Goal: Task Accomplishment & Management: Complete application form

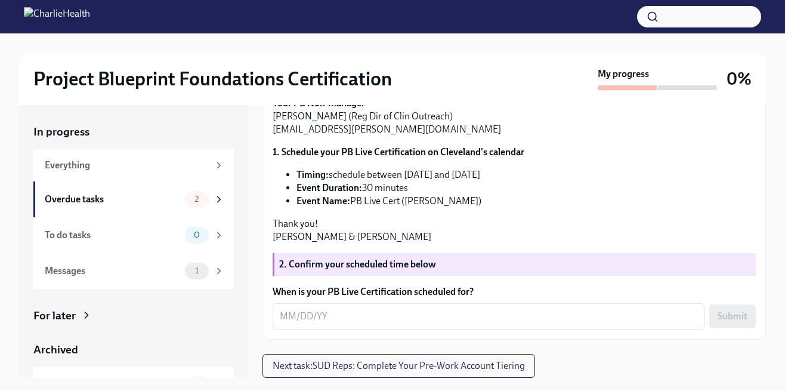
scroll to position [274, 0]
click at [219, 198] on icon at bounding box center [219, 198] width 3 height 5
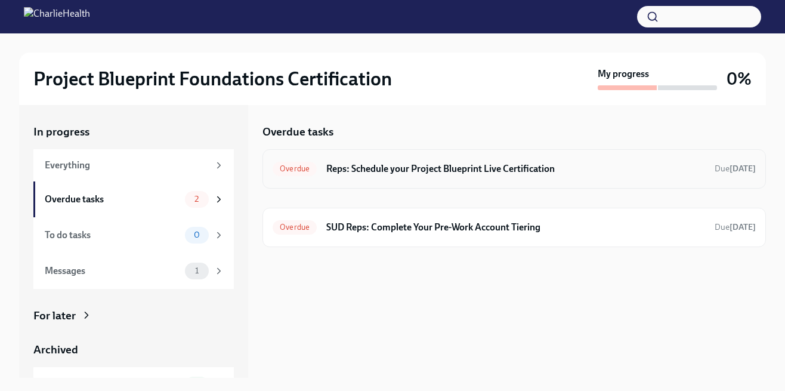
click at [367, 166] on h6 "Reps: Schedule your Project Blueprint Live Certification" at bounding box center [515, 168] width 379 height 13
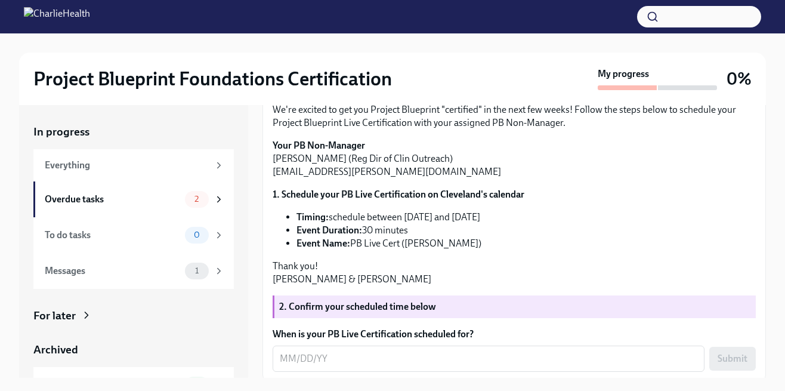
scroll to position [120, 0]
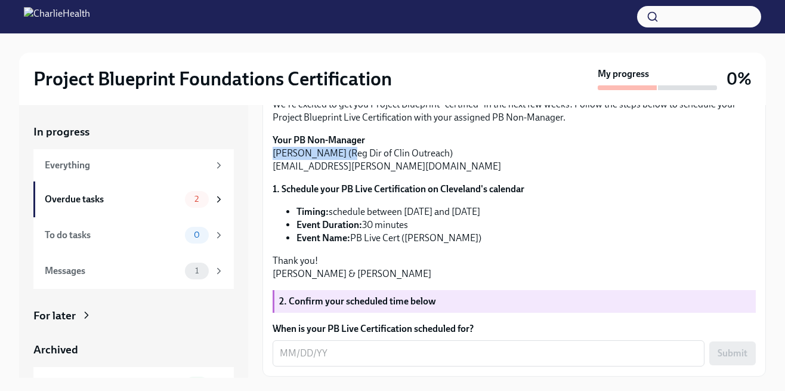
drag, startPoint x: 338, startPoint y: 274, endPoint x: 272, endPoint y: 274, distance: 65.6
click at [272, 173] on p "Your PB Non-Manager [PERSON_NAME] (Reg Dir of Clin Outreach) [EMAIL_ADDRESS][PE…" at bounding box center [513, 153] width 483 height 39
copy p "[PERSON_NAME]"
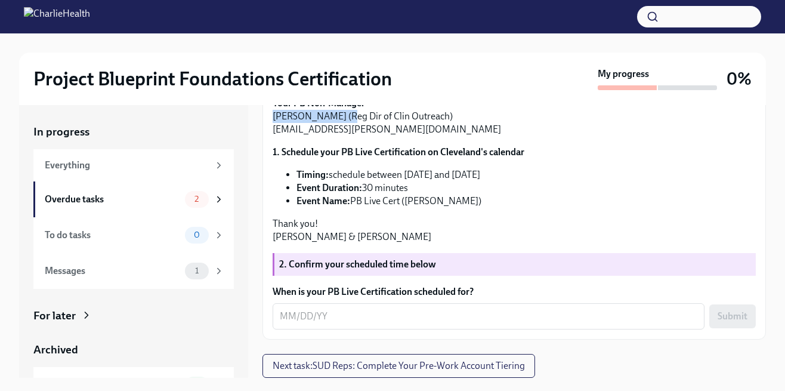
scroll to position [274, 0]
click at [358, 311] on textarea "When is your PB Live Certification scheduled for?" at bounding box center [488, 316] width 417 height 14
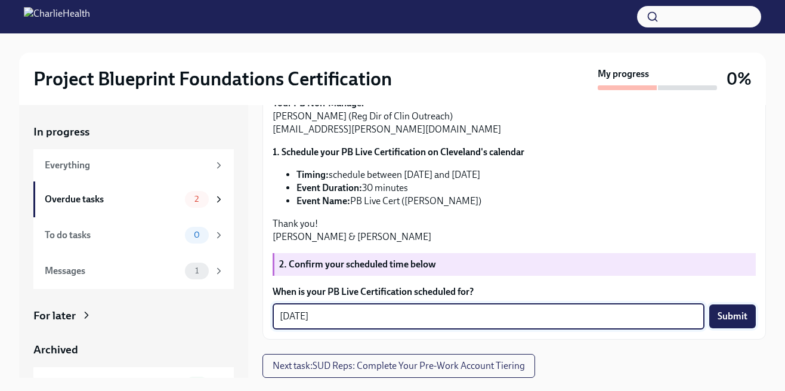
type textarea "[DATE]"
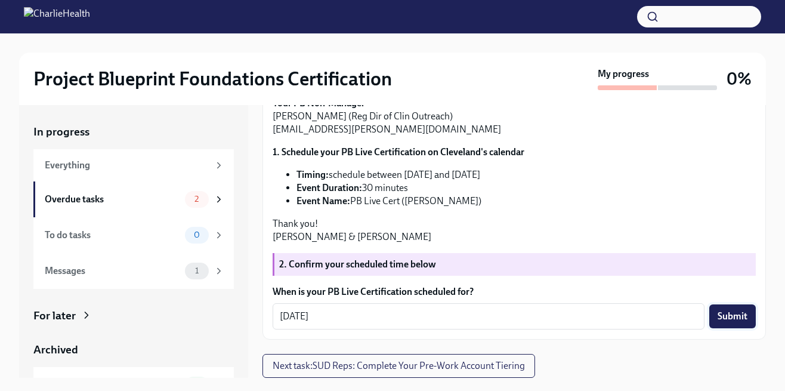
click at [747, 306] on button "Submit" at bounding box center [732, 316] width 47 height 24
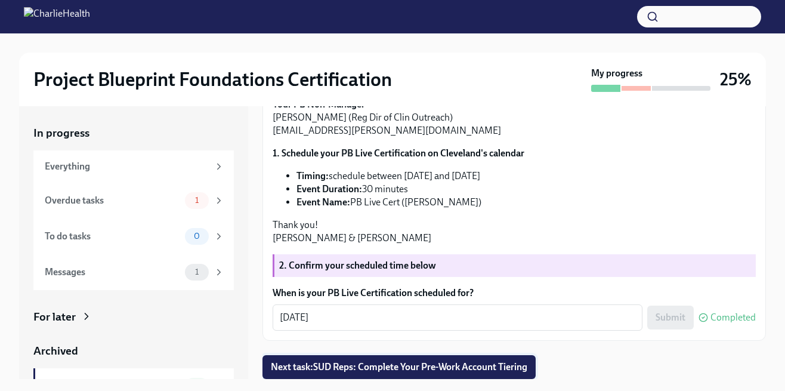
click at [337, 364] on span "Next task : SUD Reps: Complete Your Pre-Work Account Tiering" at bounding box center [399, 367] width 256 height 12
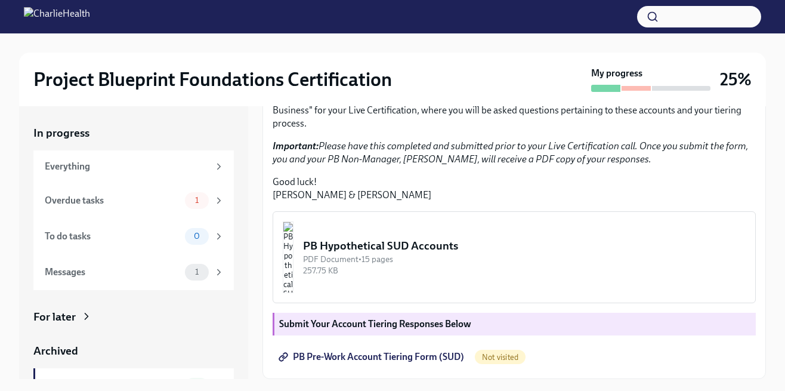
scroll to position [317, 0]
click at [168, 270] on div "Messages" at bounding box center [112, 271] width 135 height 13
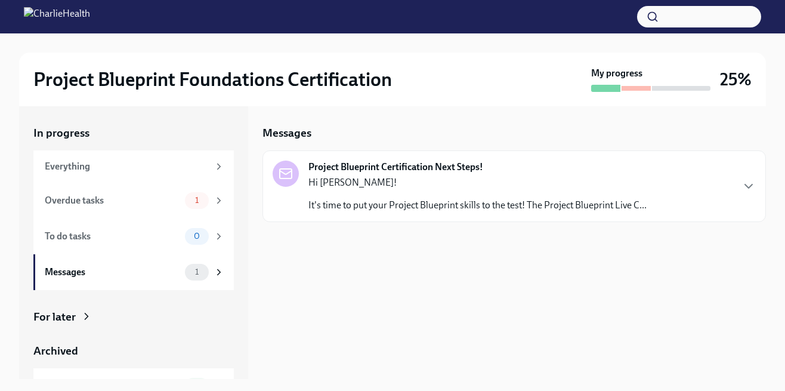
click at [345, 191] on div "Hi [PERSON_NAME]! It's time to put your Project Blueprint skills to the test! T…" at bounding box center [477, 194] width 338 height 36
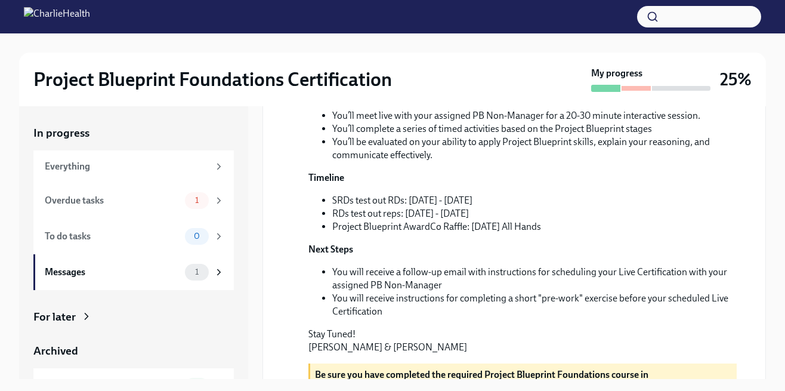
scroll to position [203, 0]
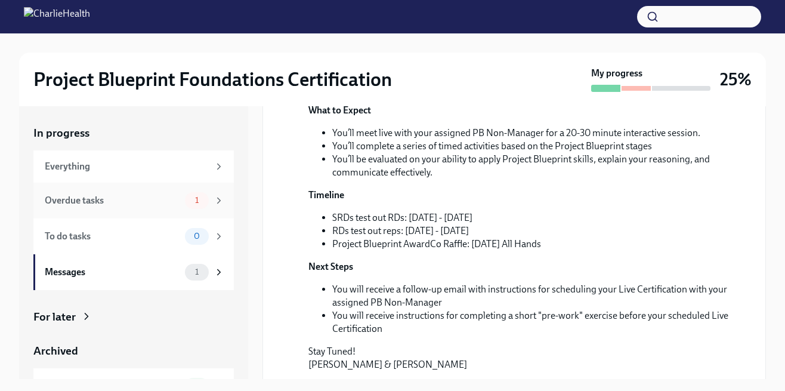
click at [151, 206] on div "Overdue tasks" at bounding box center [112, 200] width 135 height 13
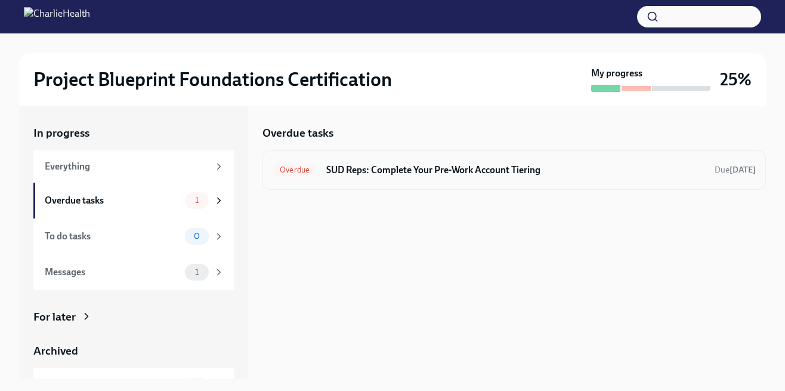
click at [380, 167] on h6 "SUD Reps: Complete Your Pre-Work Account Tiering" at bounding box center [515, 169] width 379 height 13
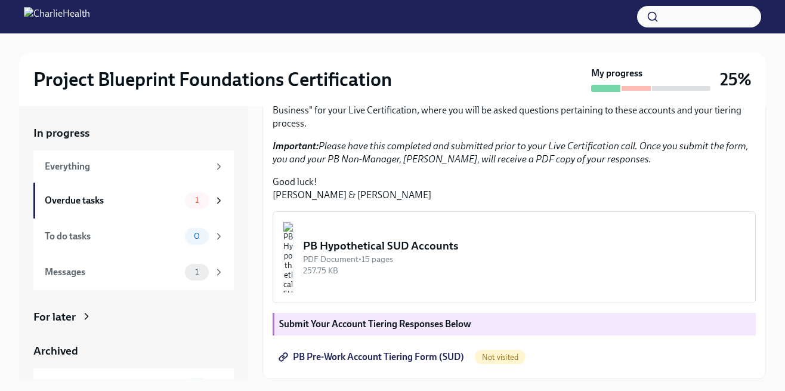
scroll to position [261, 0]
click at [293, 293] on img "button" at bounding box center [288, 257] width 11 height 72
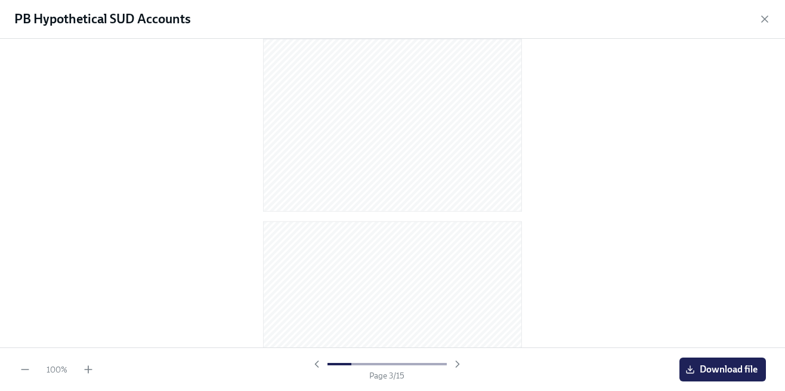
scroll to position [0, 0]
click at [732, 368] on span "Download file" at bounding box center [722, 369] width 70 height 12
